Goal: Use online tool/utility: Utilize a website feature to perform a specific function

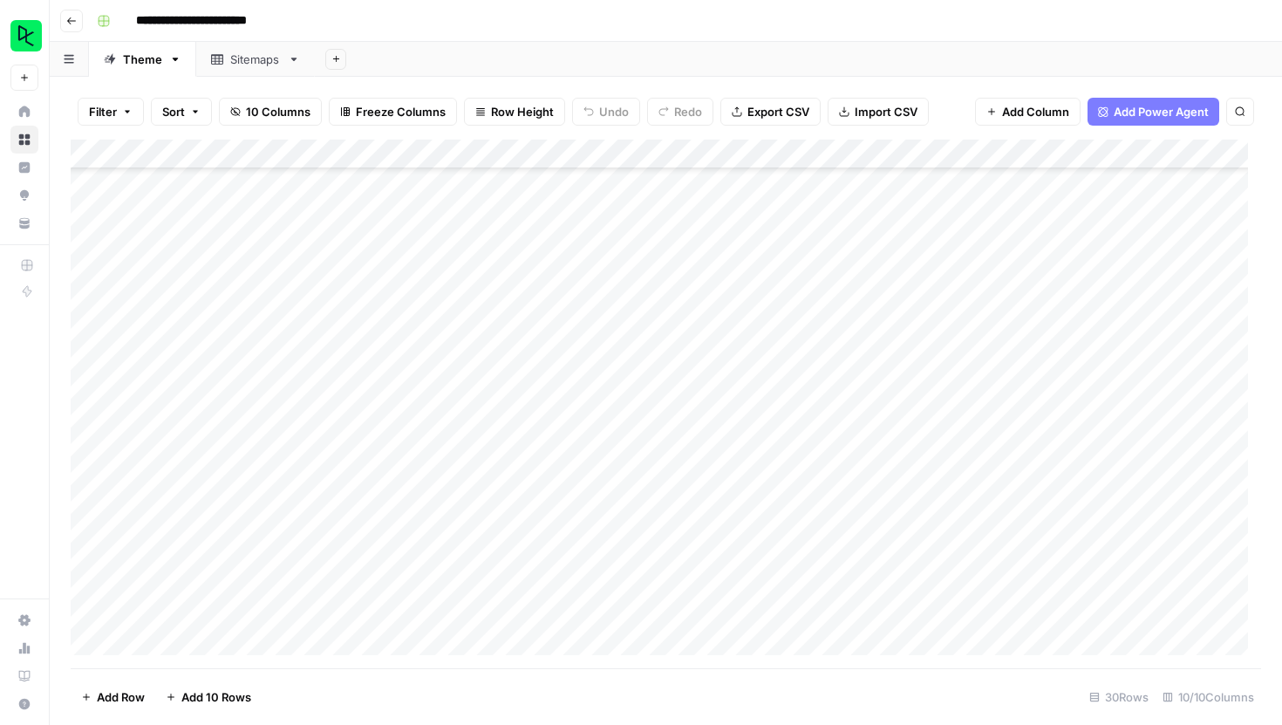
scroll to position [432, 0]
click at [530, 153] on div "Add Column" at bounding box center [666, 404] width 1190 height 528
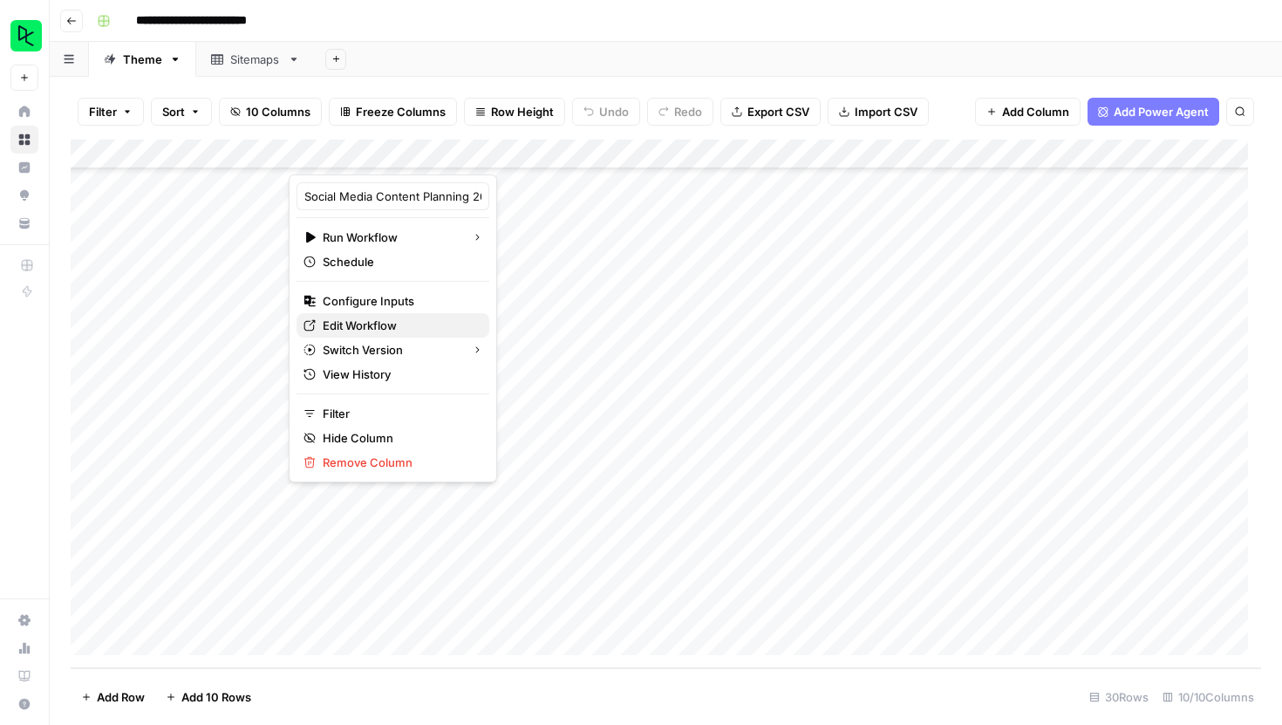
click at [356, 324] on span "Edit Workflow" at bounding box center [399, 325] width 153 height 17
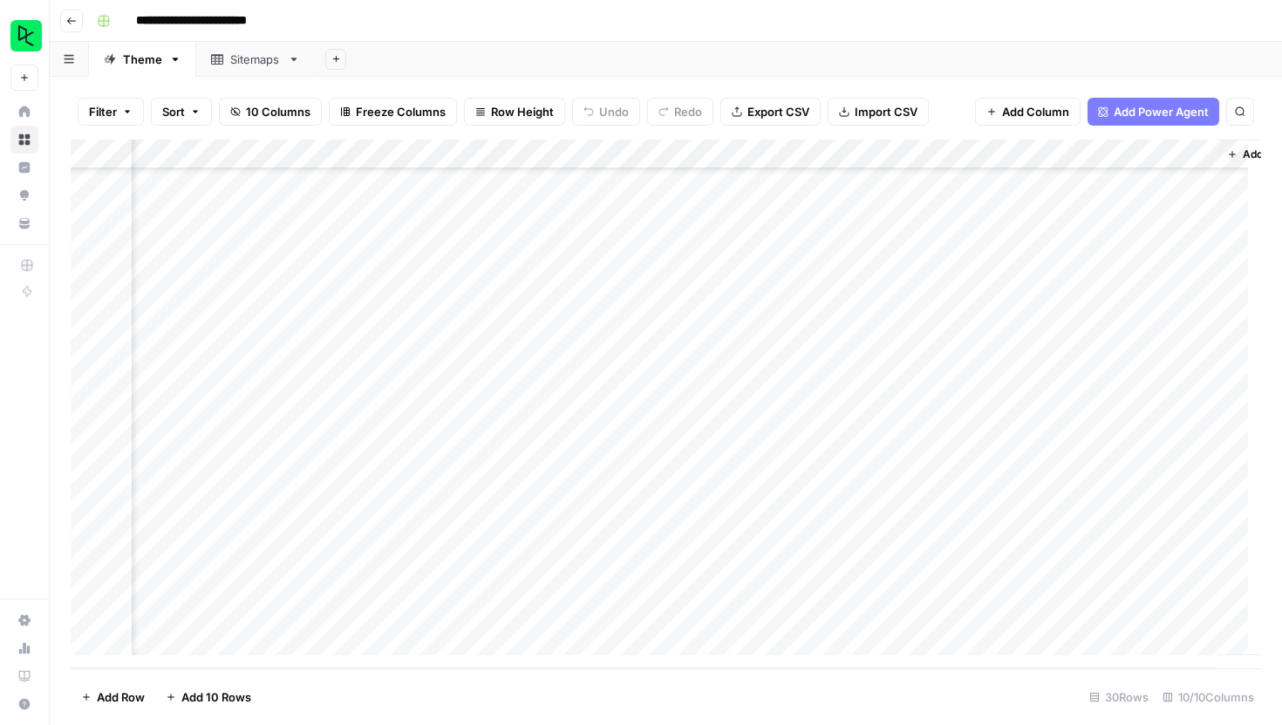
scroll to position [432, 685]
click at [956, 153] on div "Add Column" at bounding box center [666, 404] width 1190 height 528
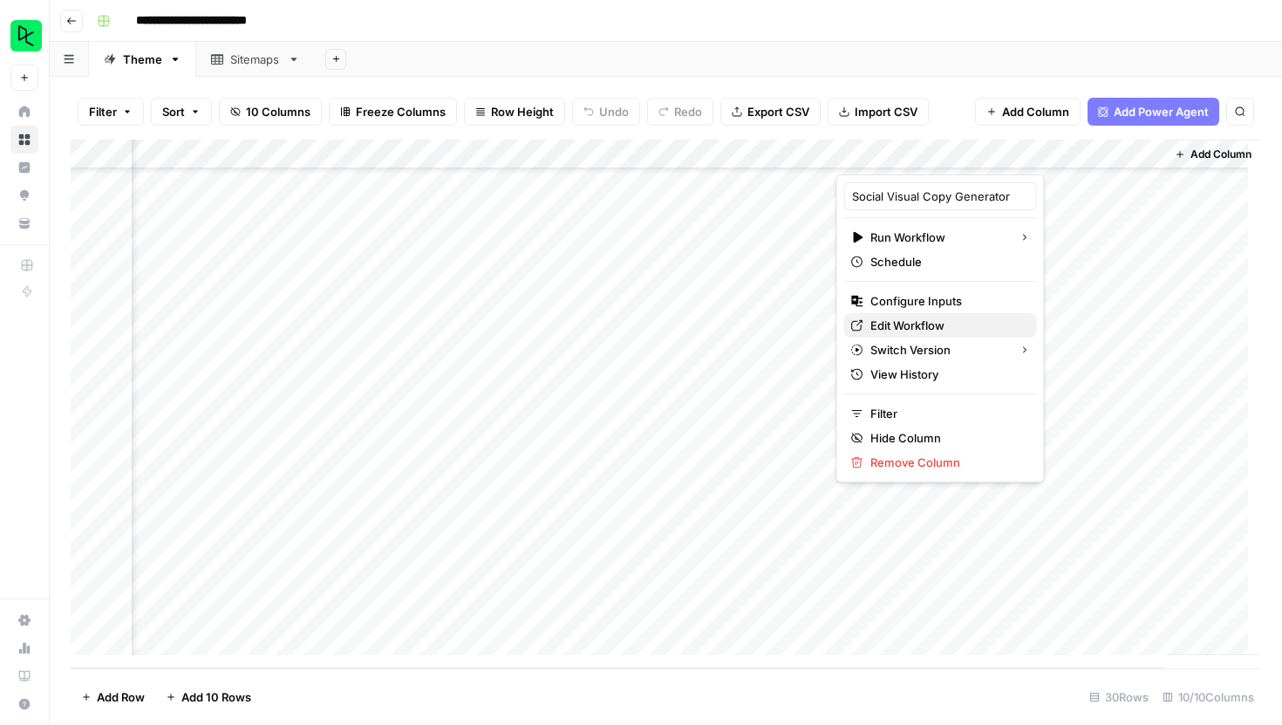
click at [915, 328] on span "Edit Workflow" at bounding box center [946, 325] width 153 height 17
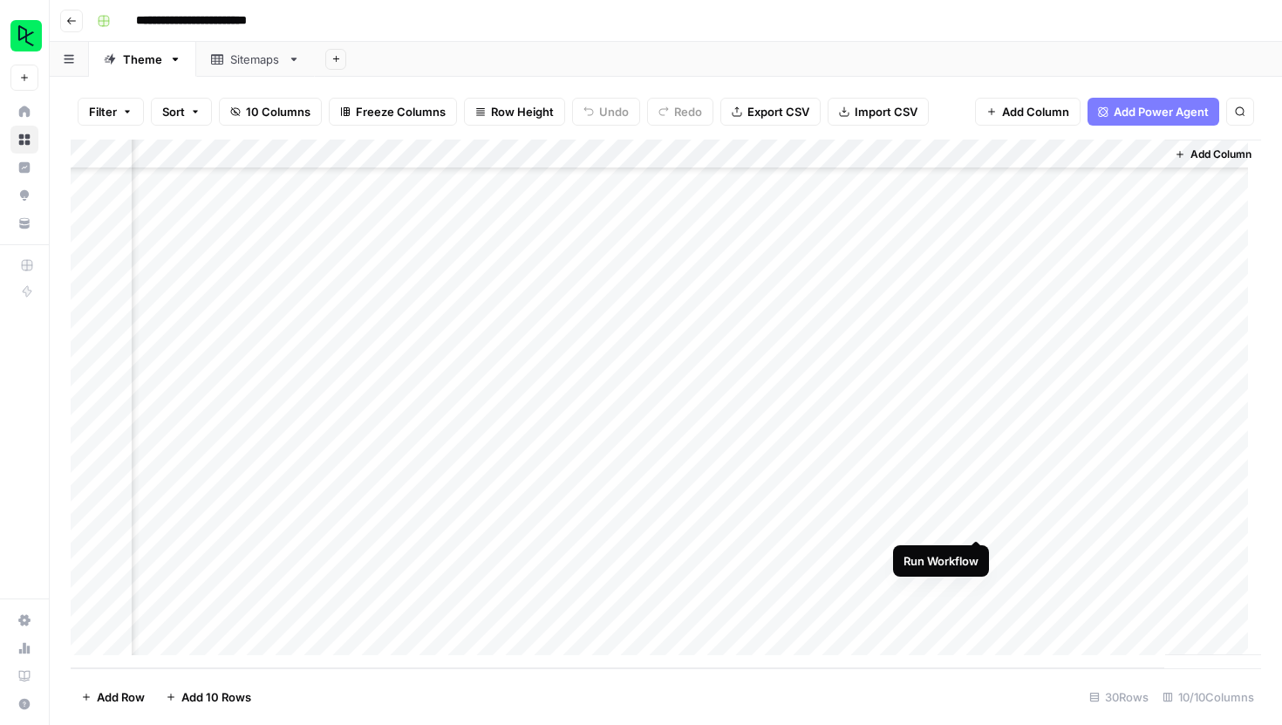
click at [977, 521] on div "Add Column" at bounding box center [666, 404] width 1190 height 528
click at [1069, 522] on div "Add Column" at bounding box center [666, 404] width 1190 height 528
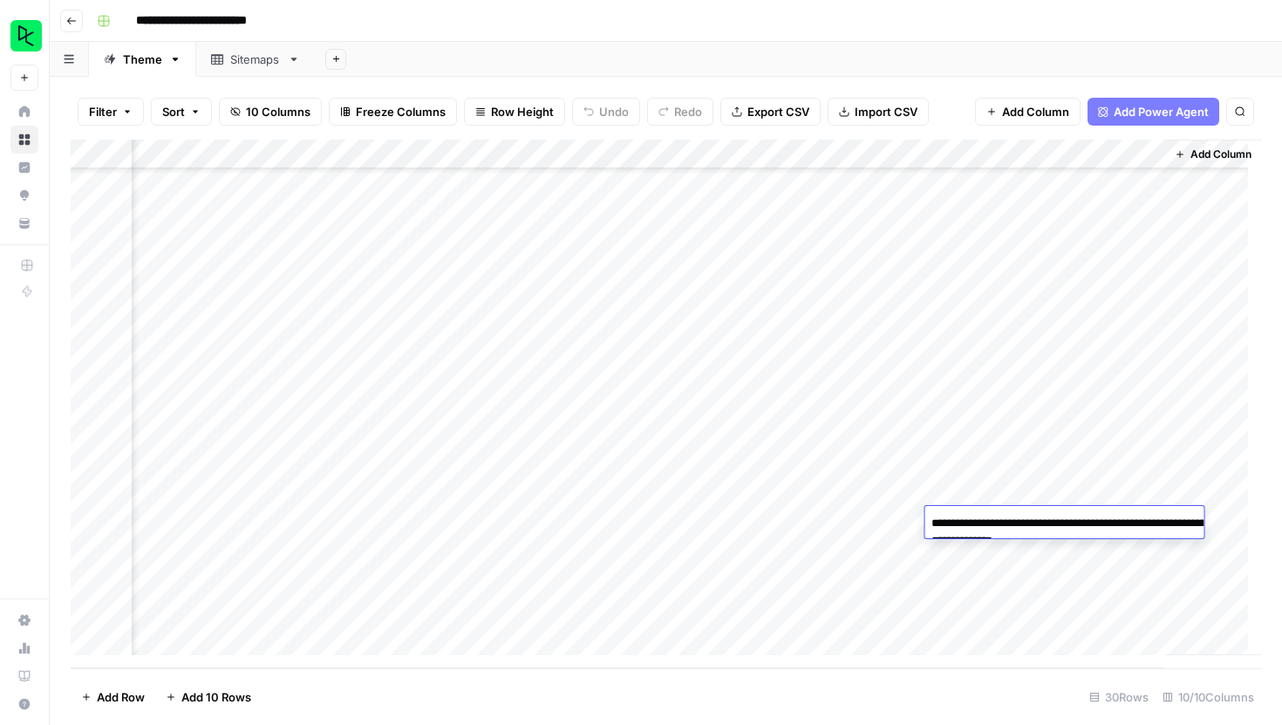
type textarea "**********"
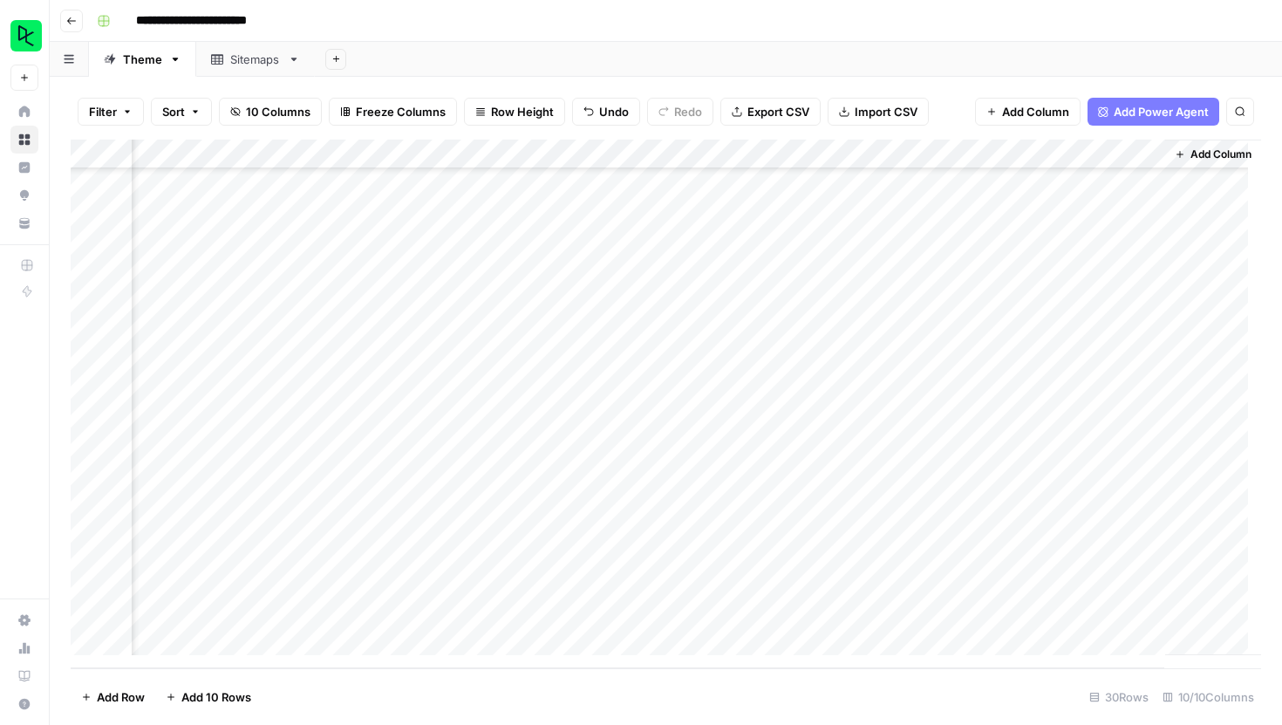
click at [999, 448] on div "Add Column" at bounding box center [666, 404] width 1190 height 528
click at [151, 643] on div "Add Column" at bounding box center [666, 404] width 1190 height 528
click at [220, 612] on textarea at bounding box center [270, 612] width 279 height 24
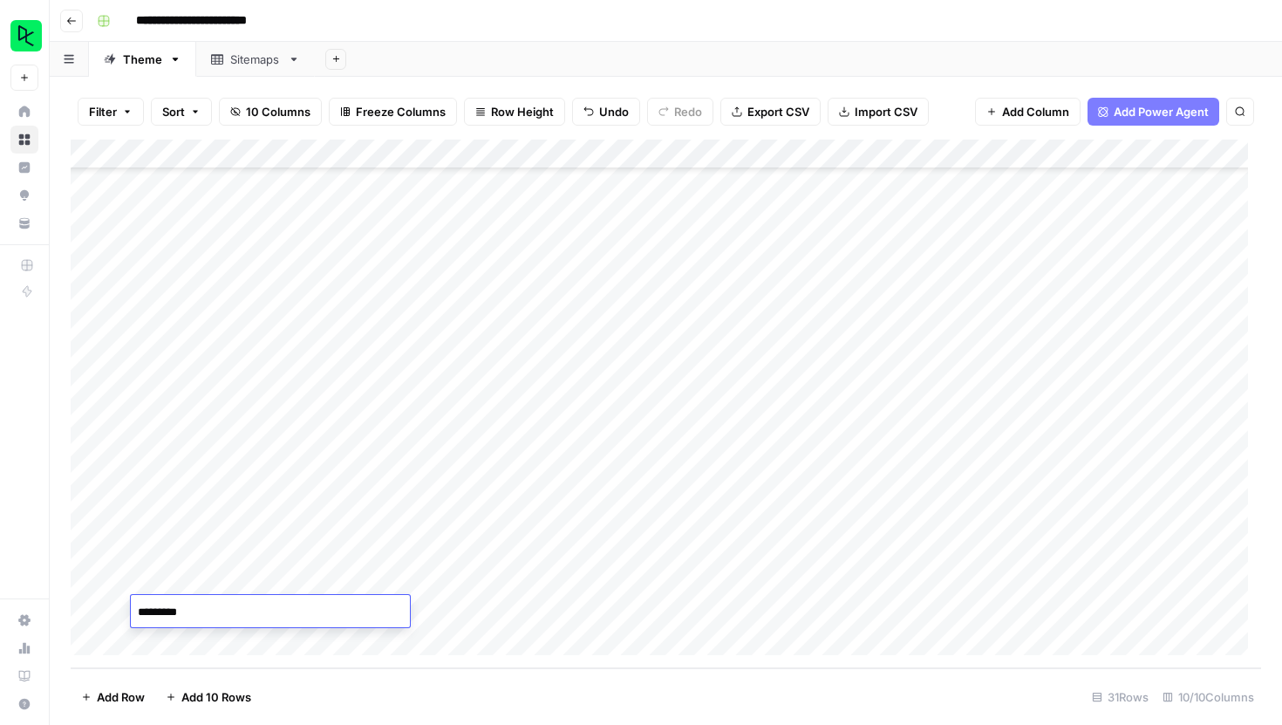
type textarea "**********"
click at [432, 609] on div "Add Column" at bounding box center [666, 404] width 1190 height 528
click at [913, 613] on div "Add Column" at bounding box center [666, 404] width 1190 height 528
click at [1096, 592] on div "Add Column" at bounding box center [666, 404] width 1190 height 528
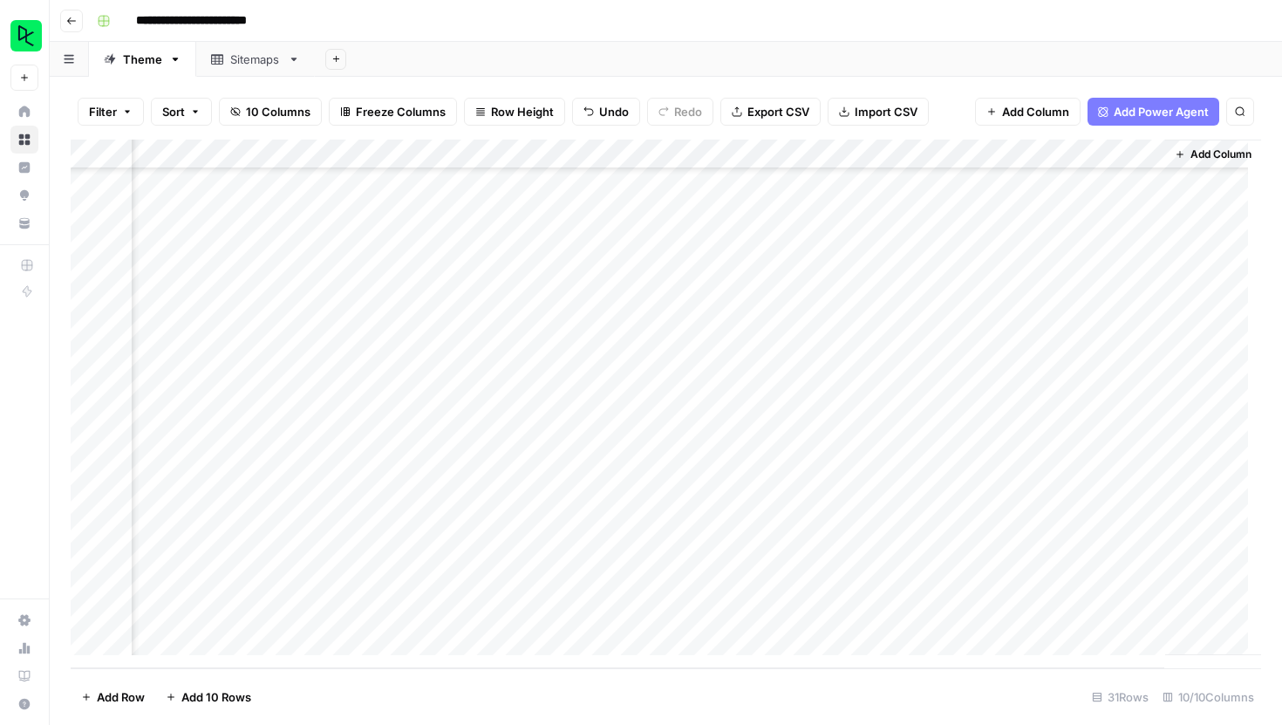
click at [1087, 609] on div "Add Column" at bounding box center [666, 404] width 1190 height 528
click at [1266, 417] on div "Filter Sort 10 Columns Freeze Columns Row Height Undo Redo Export CSV Import CS…" at bounding box center [666, 401] width 1232 height 648
click at [976, 611] on div "Add Column" at bounding box center [666, 404] width 1190 height 528
click at [1081, 613] on div "Add Column" at bounding box center [666, 404] width 1190 height 528
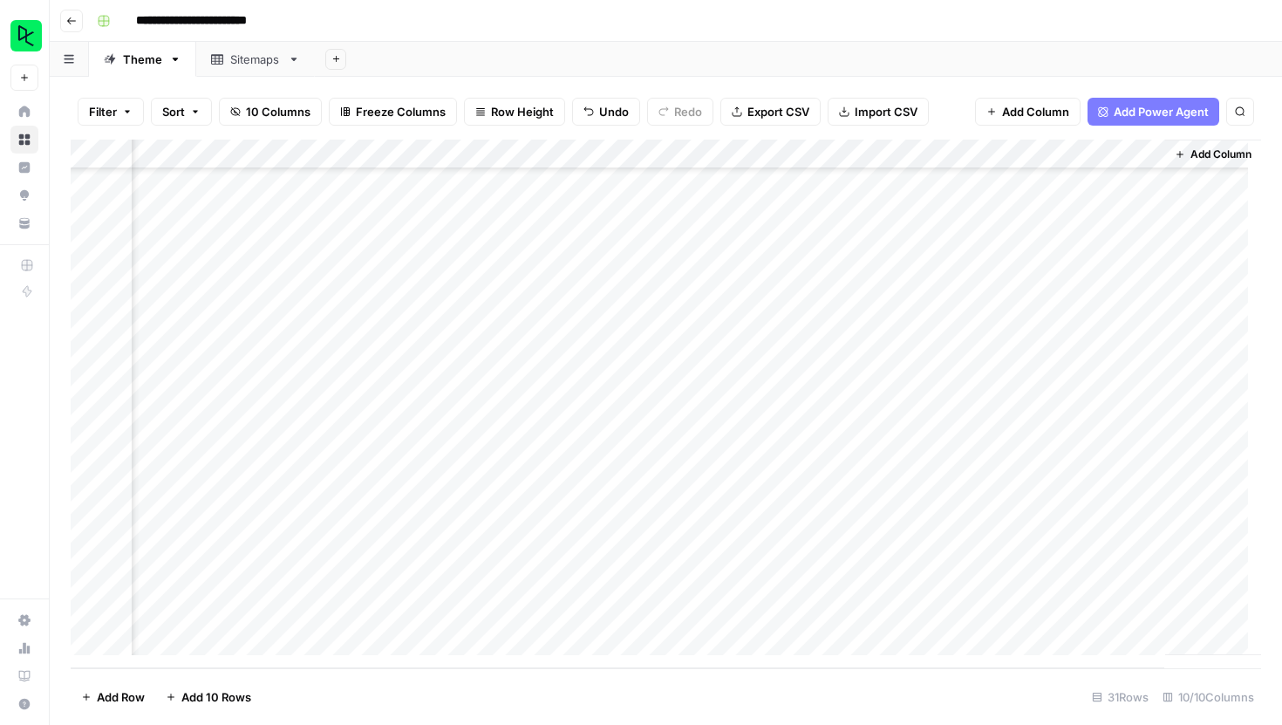
click at [1081, 613] on div "Add Column" at bounding box center [666, 404] width 1190 height 528
click at [1081, 613] on textarea "**********" at bounding box center [1098, 621] width 349 height 42
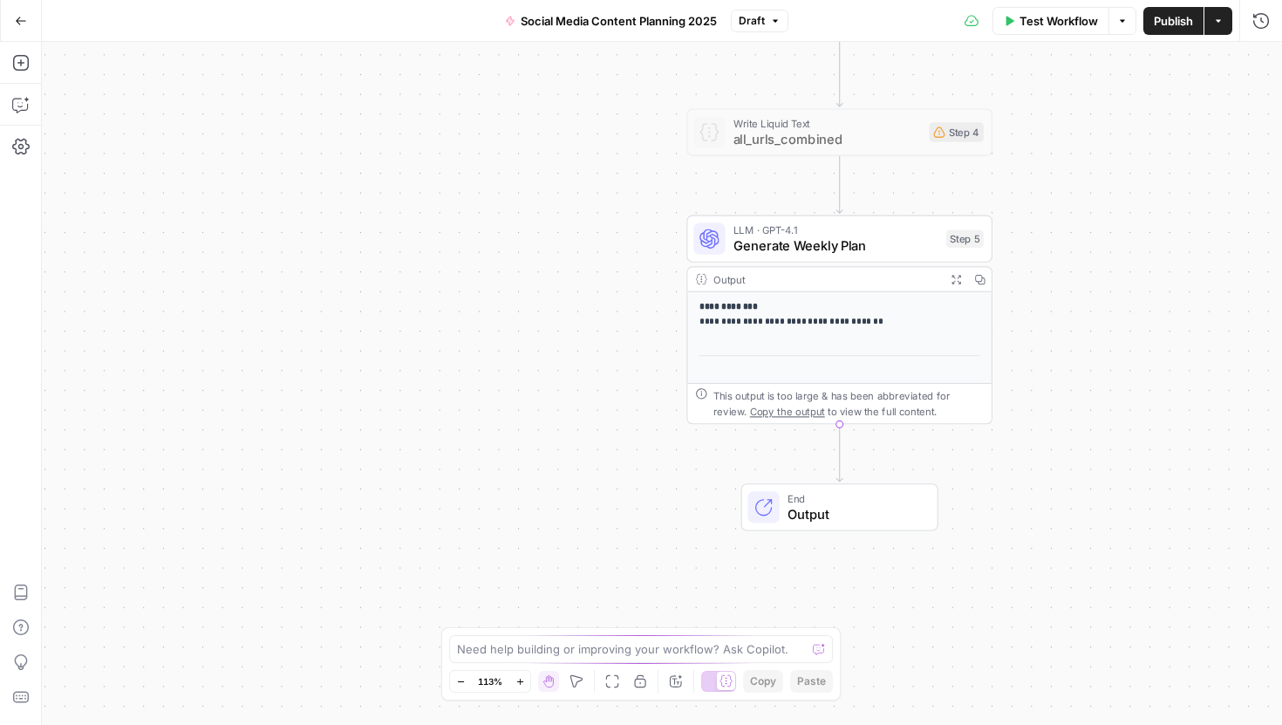
click at [852, 245] on span "Generate Weekly Plan" at bounding box center [835, 245] width 205 height 20
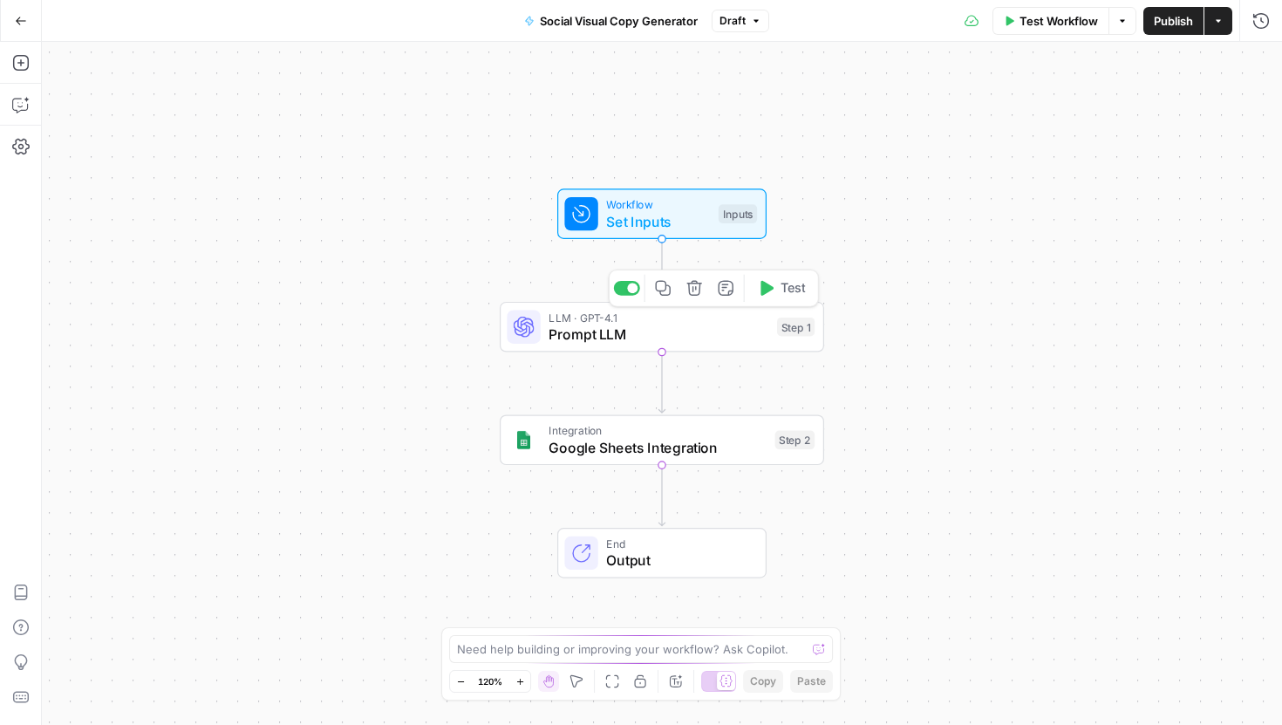
click at [632, 332] on span "Prompt LLM" at bounding box center [658, 333] width 220 height 21
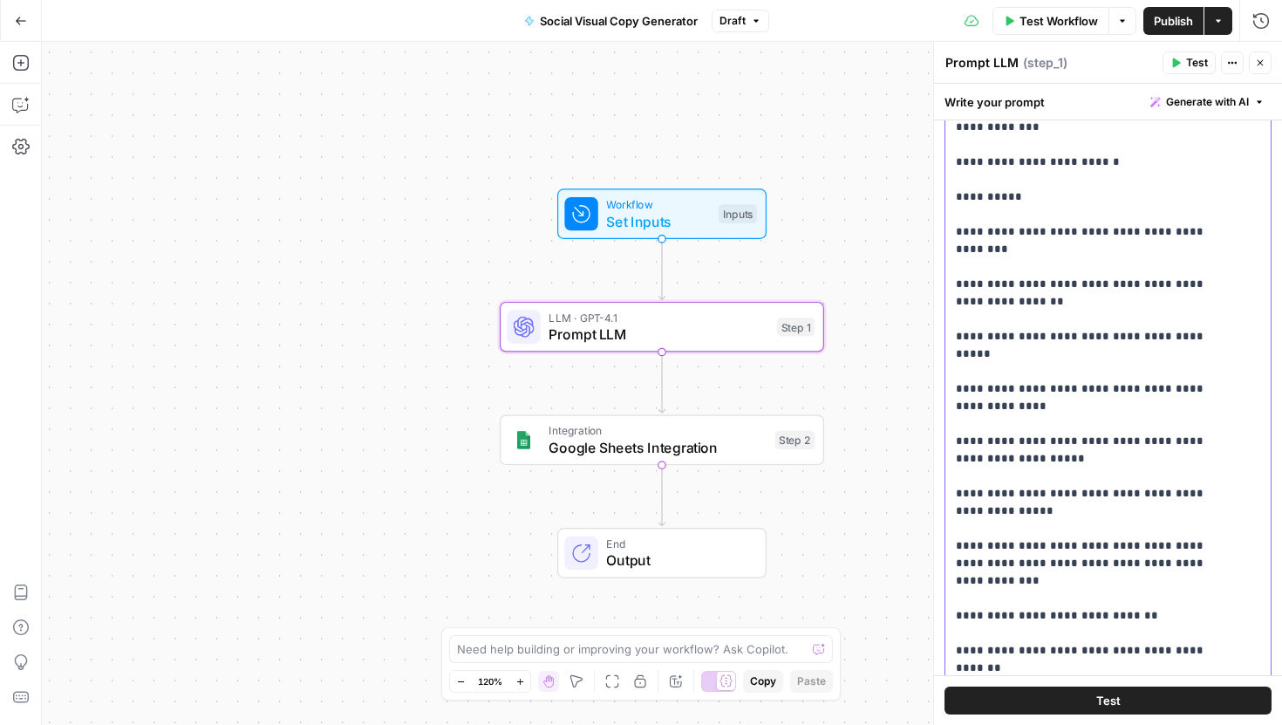
scroll to position [296, 0]
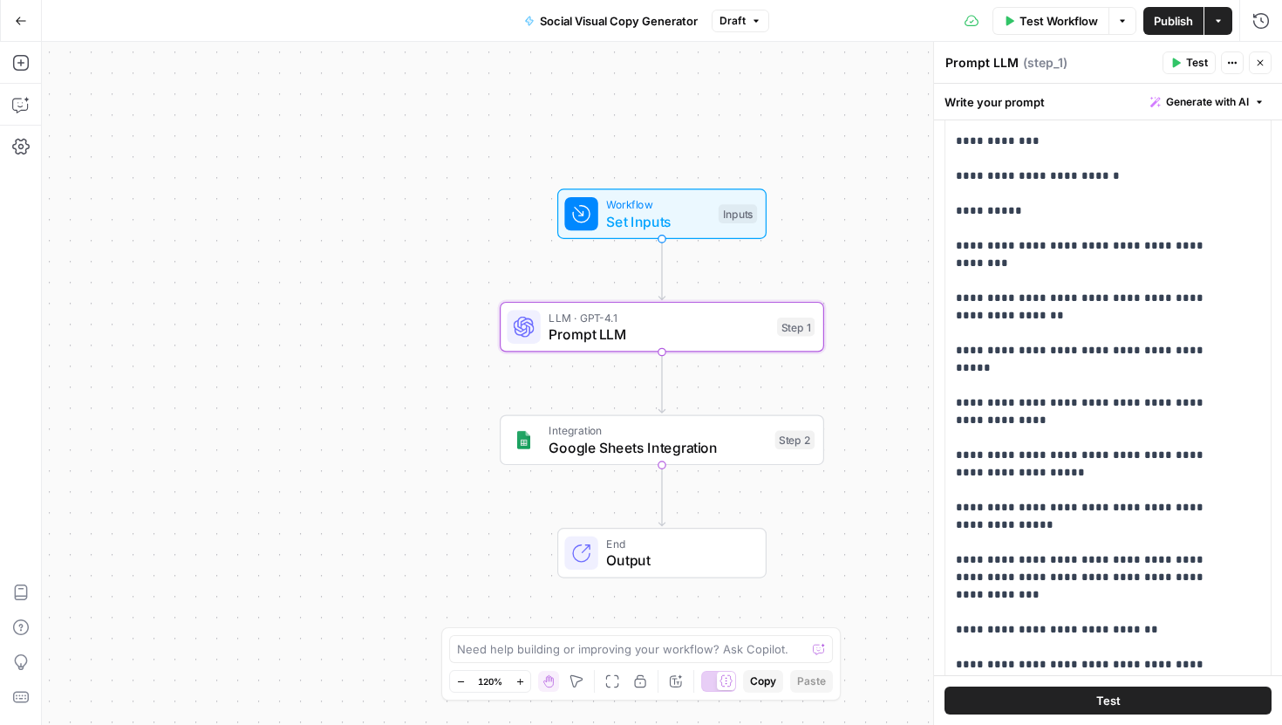
click at [1174, 23] on span "Publish" at bounding box center [1173, 20] width 39 height 17
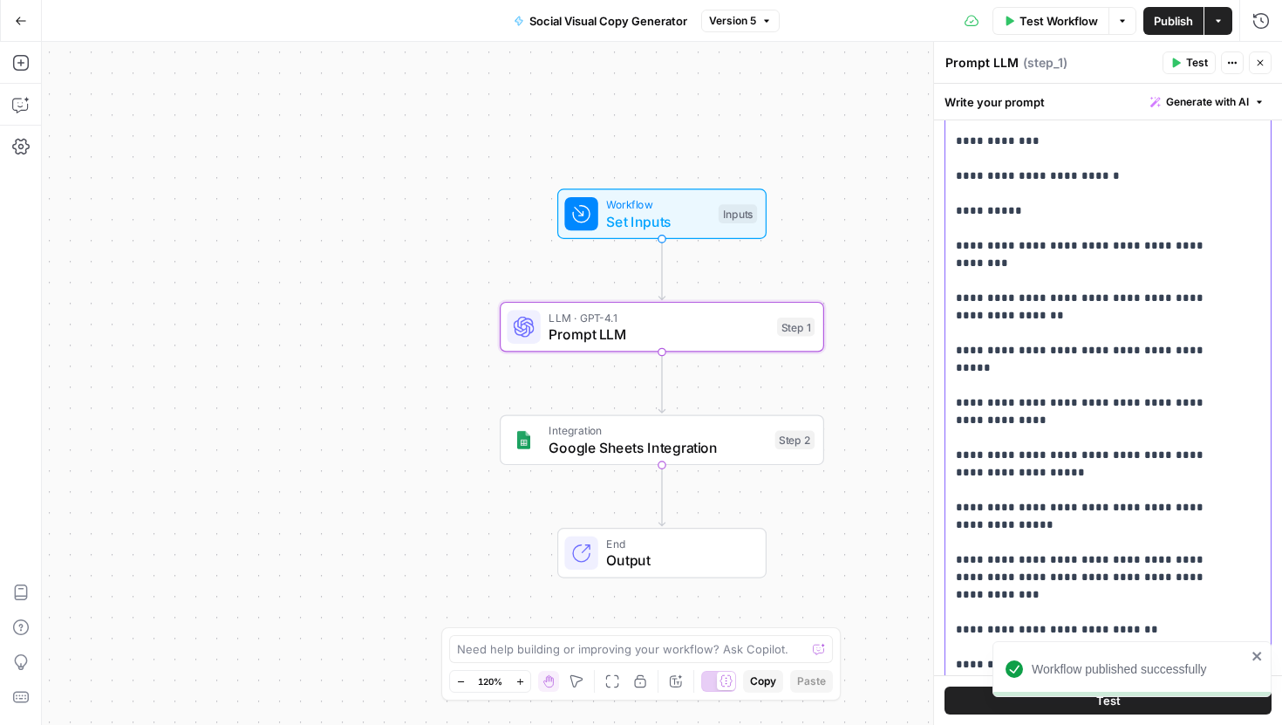
click at [1077, 319] on p "**********" at bounding box center [1095, 586] width 278 height 1186
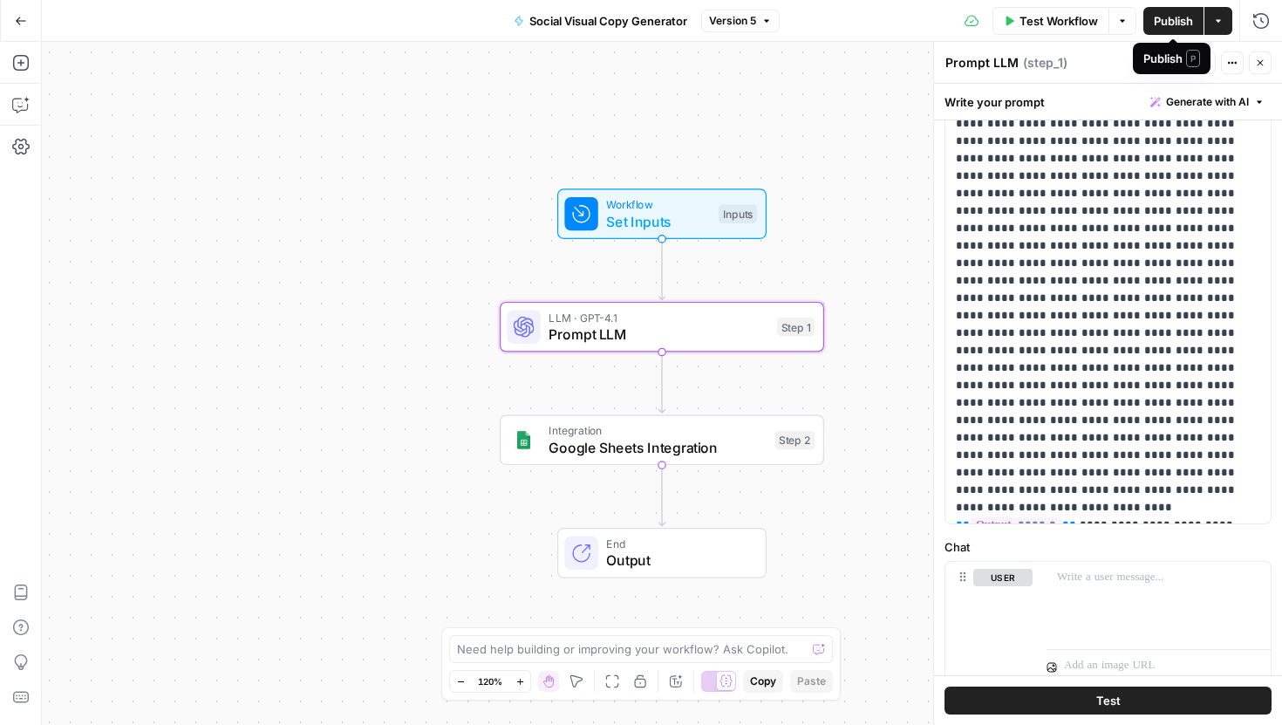
click at [1166, 19] on span "Publish" at bounding box center [1173, 20] width 39 height 17
